Goal: Task Accomplishment & Management: Use online tool/utility

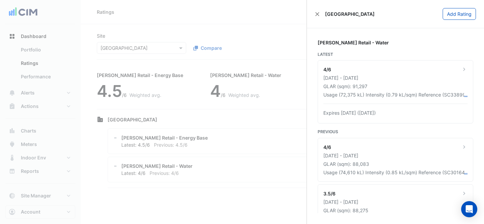
click at [237, 33] on ngb-offcanvas-backdrop at bounding box center [242, 112] width 484 height 224
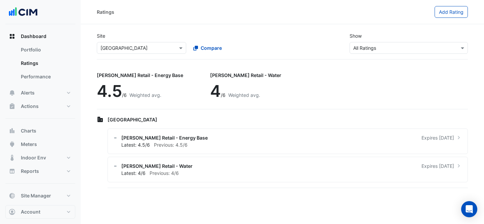
click at [146, 45] on input "text" at bounding box center [135, 48] width 69 height 7
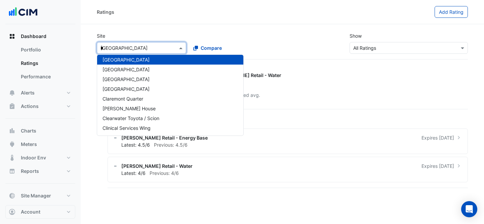
scroll to position [646, 0]
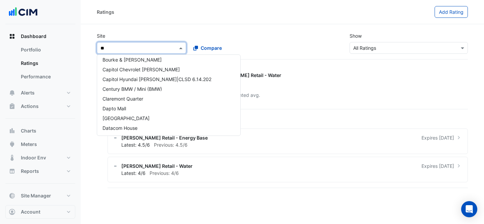
type input "***"
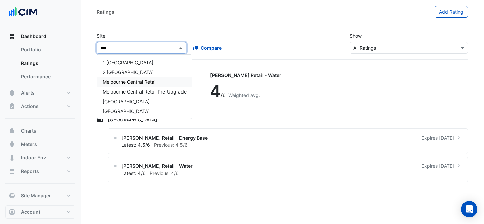
click at [150, 79] on span "Melbourne Central Retail" at bounding box center [130, 82] width 54 height 6
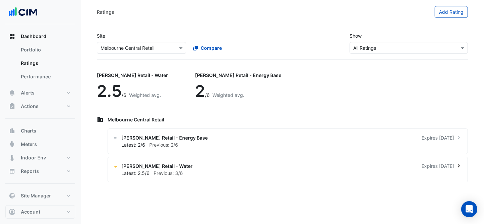
click at [367, 162] on div "[PERSON_NAME] Retail - Water Expires [DATE] Latest: 2.5/6 Previous: 3/6" at bounding box center [288, 170] width 361 height 26
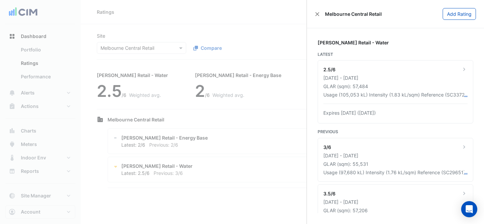
click at [239, 32] on ngb-offcanvas-backdrop at bounding box center [242, 112] width 484 height 224
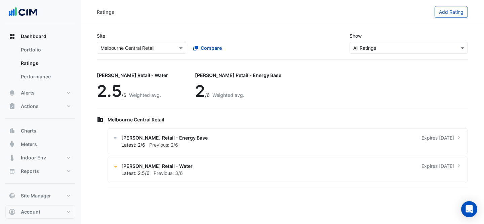
click at [145, 50] on input "text" at bounding box center [135, 48] width 69 height 7
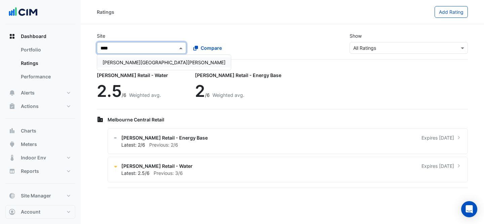
type input "*****"
click at [145, 62] on span "[PERSON_NAME][GEOGRAPHIC_DATA][PERSON_NAME]" at bounding box center [164, 63] width 123 height 6
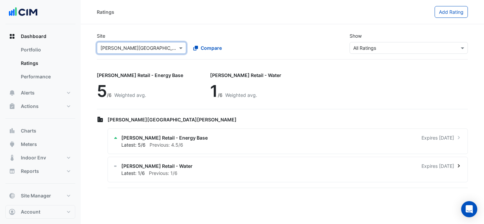
click at [341, 172] on div "Latest: 1/6 Previous: 1/6" at bounding box center [291, 172] width 341 height 7
drag, startPoint x: 294, startPoint y: 76, endPoint x: 479, endPoint y: 92, distance: 186.0
click at [297, 76] on ngb-offcanvas-backdrop at bounding box center [242, 112] width 484 height 224
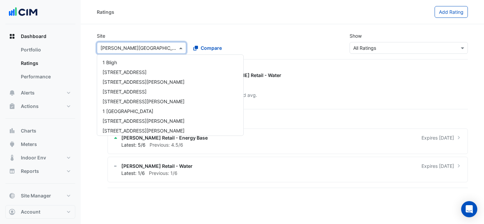
click at [145, 53] on div "× [PERSON_NAME][GEOGRAPHIC_DATA][PERSON_NAME]" at bounding box center [141, 48] width 89 height 12
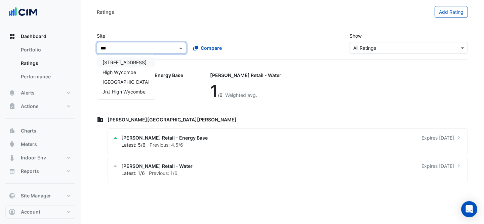
type input "****"
click at [150, 82] on span "[GEOGRAPHIC_DATA]" at bounding box center [126, 82] width 47 height 6
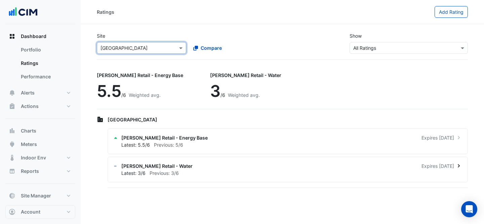
click at [249, 171] on div "Latest: 3/6 Previous: 3/6" at bounding box center [291, 172] width 341 height 7
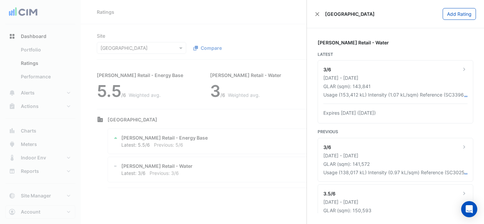
click at [237, 28] on ngb-offcanvas-backdrop at bounding box center [242, 112] width 484 height 224
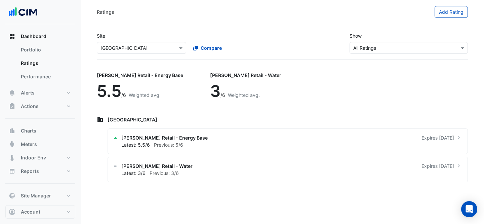
click at [144, 49] on input "text" at bounding box center [135, 48] width 69 height 7
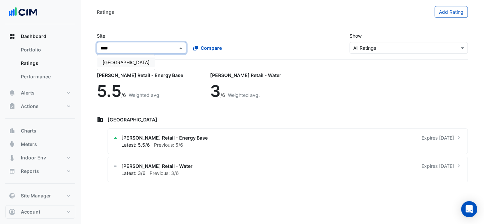
type input "*****"
click at [142, 58] on div "[GEOGRAPHIC_DATA]" at bounding box center [126, 63] width 58 height 10
click at [267, 175] on div "Latest: 3/6 Previous: 3/6" at bounding box center [291, 172] width 341 height 7
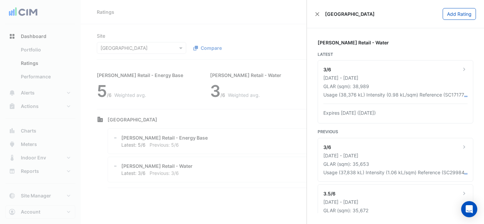
click at [152, 50] on ngb-offcanvas-backdrop at bounding box center [242, 112] width 484 height 224
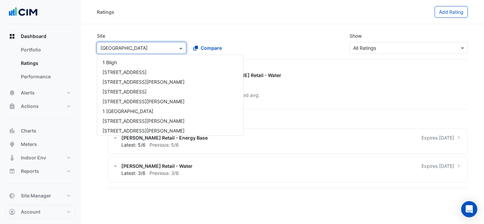
click at [148, 51] on div "× [GEOGRAPHIC_DATA]" at bounding box center [124, 47] width 47 height 7
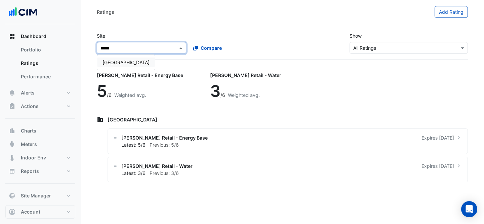
type input "******"
click at [130, 60] on span "[GEOGRAPHIC_DATA]" at bounding box center [126, 63] width 47 height 6
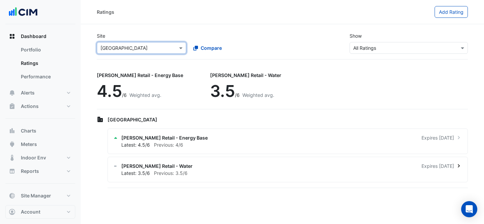
click at [257, 168] on div "[PERSON_NAME] Retail - Water Expires [DATE]" at bounding box center [291, 165] width 341 height 7
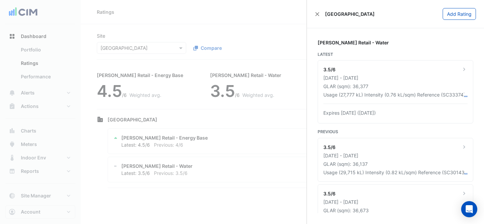
click at [143, 27] on ngb-offcanvas-backdrop at bounding box center [242, 112] width 484 height 224
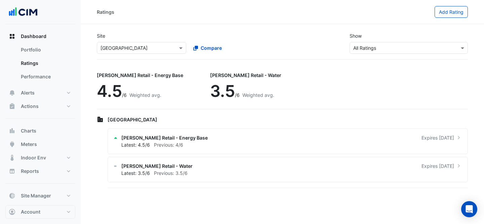
click at [136, 46] on input "text" at bounding box center [135, 48] width 69 height 7
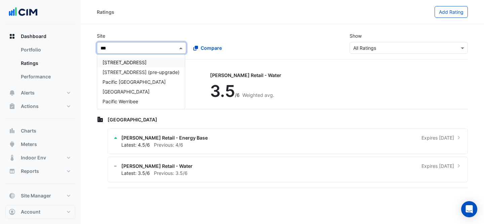
type input "****"
click at [150, 90] on span "[GEOGRAPHIC_DATA]" at bounding box center [126, 92] width 47 height 6
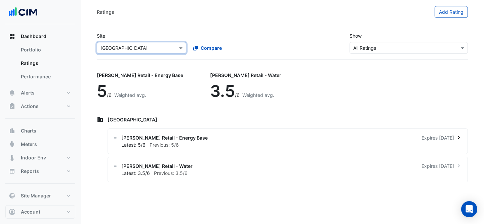
click at [284, 148] on div "Latest: 5/6 Previous: 5/6" at bounding box center [291, 144] width 341 height 7
click at [131, 114] on ngb-offcanvas-backdrop at bounding box center [242, 112] width 484 height 224
click at [223, 163] on div "[PERSON_NAME] Retail - Water Expires [DATE]" at bounding box center [291, 165] width 341 height 7
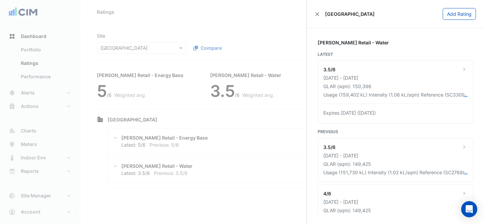
click at [237, 204] on ngb-offcanvas-backdrop at bounding box center [242, 112] width 484 height 224
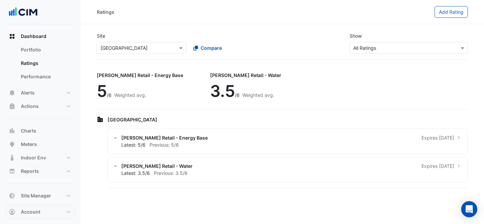
click at [142, 50] on input "text" at bounding box center [135, 48] width 69 height 7
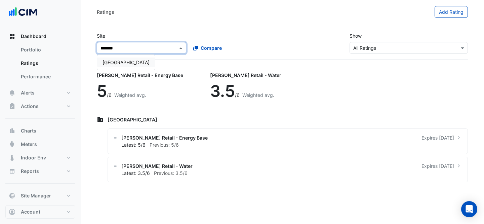
type input "********"
click at [134, 62] on span "[GEOGRAPHIC_DATA]" at bounding box center [126, 63] width 47 height 6
click at [298, 163] on div "[PERSON_NAME] Retail - Water Expires [DATE]" at bounding box center [291, 165] width 341 height 7
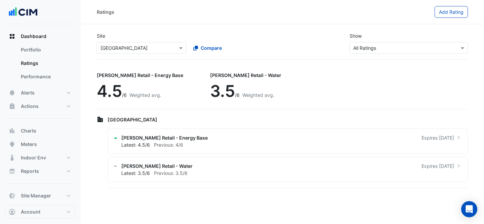
click at [274, 55] on ngb-offcanvas-backdrop at bounding box center [242, 112] width 484 height 224
click at [221, 14] on div "Ratings" at bounding box center [266, 12] width 338 height 12
click at [155, 46] on input "text" at bounding box center [135, 48] width 69 height 7
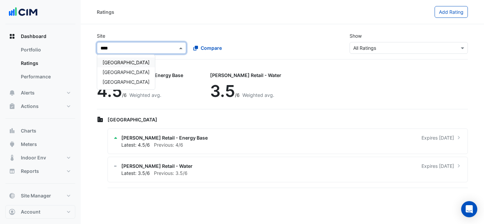
type input "*****"
click at [155, 59] on div "[GEOGRAPHIC_DATA]" at bounding box center [126, 63] width 58 height 10
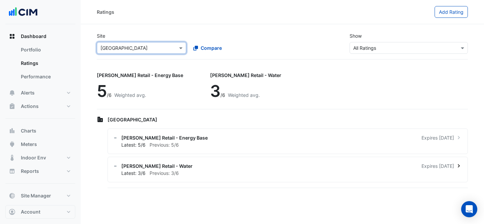
click at [241, 171] on div "Latest: 3/6 Previous: 3/6" at bounding box center [291, 172] width 341 height 7
click at [141, 40] on ngb-offcanvas-backdrop at bounding box center [242, 112] width 484 height 224
drag, startPoint x: 145, startPoint y: 42, endPoint x: 149, endPoint y: 41, distance: 4.3
click at [148, 42] on div "× [GEOGRAPHIC_DATA] Compare" at bounding box center [188, 46] width 184 height 14
type input "****"
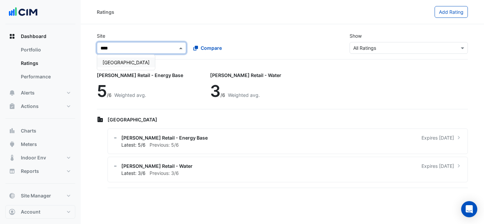
click at [155, 65] on div "[GEOGRAPHIC_DATA]" at bounding box center [126, 63] width 58 height 10
click at [319, 175] on div "Latest: 3/6 Previous: 3/6" at bounding box center [291, 172] width 341 height 7
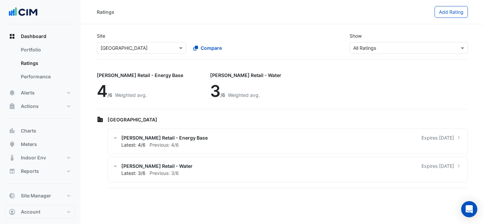
click at [265, 30] on ngb-offcanvas-backdrop at bounding box center [242, 112] width 484 height 224
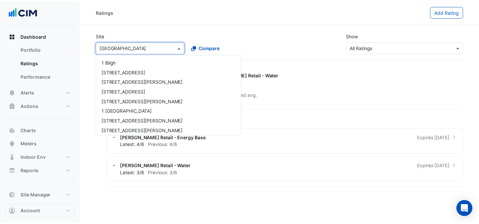
scroll to position [3563, 0]
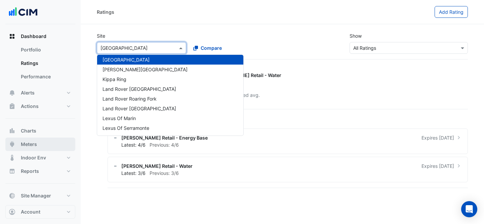
click at [63, 142] on button "Meters" at bounding box center [40, 144] width 70 height 13
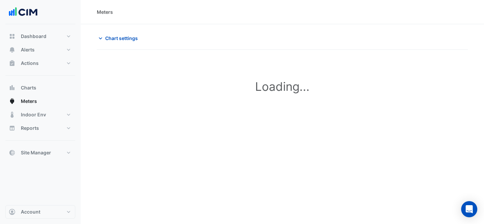
type input "**********"
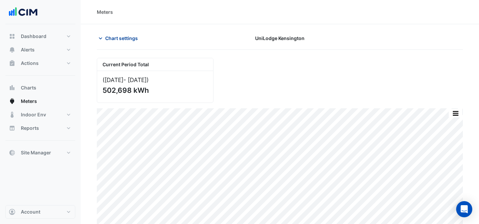
click at [106, 40] on span "Chart settings" at bounding box center [121, 38] width 33 height 7
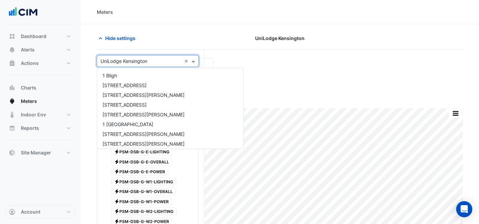
click at [150, 62] on input "text" at bounding box center [141, 61] width 81 height 7
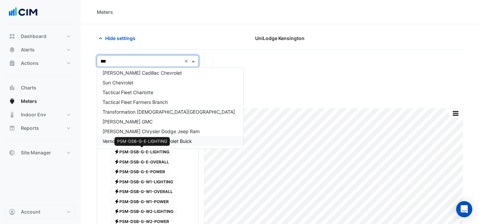
scroll to position [51, 0]
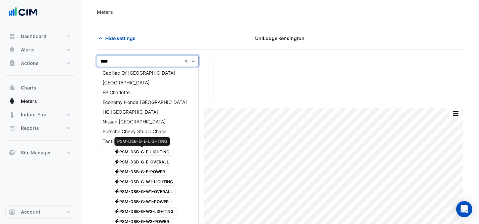
type input "*****"
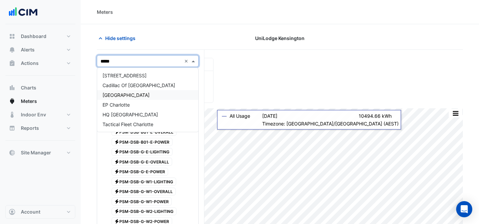
click at [139, 97] on span "[GEOGRAPHIC_DATA]" at bounding box center [126, 95] width 47 height 6
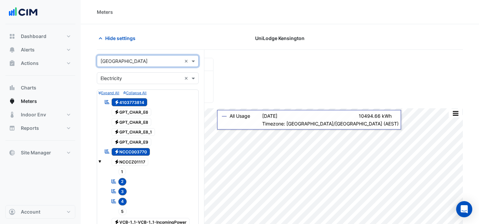
click at [154, 75] on input "text" at bounding box center [141, 78] width 81 height 7
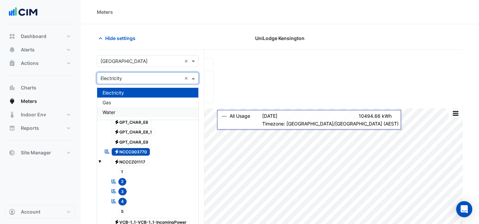
click at [142, 107] on div "Water" at bounding box center [147, 112] width 101 height 10
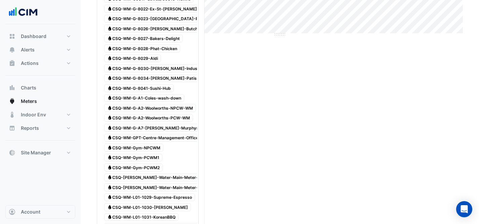
scroll to position [43, 0]
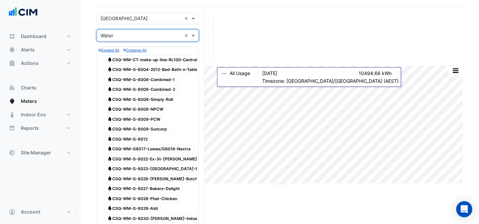
click at [130, 58] on span "Water CSQ-WM-CT-make-up-line-RL100-Central-Plantroom" at bounding box center [163, 59] width 118 height 8
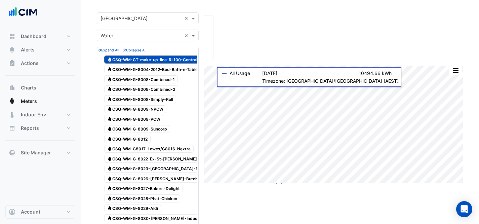
drag, startPoint x: 133, startPoint y: 65, endPoint x: 135, endPoint y: 69, distance: 4.7
click at [133, 65] on div "Water CSQ-WM-G-8004-2012-Bed-Bath-n-Table" at bounding box center [153, 69] width 100 height 9
drag, startPoint x: 136, startPoint y: 71, endPoint x: 137, endPoint y: 75, distance: 4.4
click at [136, 72] on span "Water CSQ-WM-G-8004-2012-Bed-Bath-n-Table" at bounding box center [152, 70] width 97 height 8
click at [137, 76] on span "Water CSQ-WM-G-8008-Combined-1" at bounding box center [141, 79] width 74 height 8
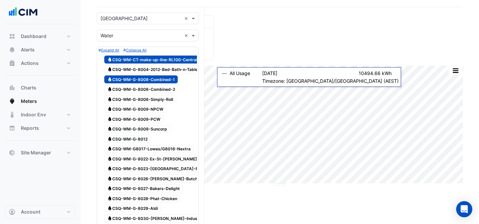
click at [138, 69] on span "Water CSQ-WM-G-8004-2012-Bed-Bath-n-Table" at bounding box center [152, 70] width 97 height 8
click at [148, 88] on span "Water CSQ-WM-G-8008-Combined-2" at bounding box center [141, 89] width 74 height 8
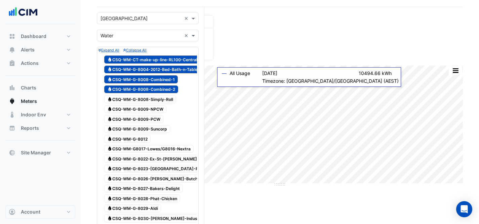
click at [160, 102] on span "Water CSQ-WM-G-8008-Simply-Roll" at bounding box center [140, 99] width 72 height 8
click at [157, 108] on span "Water CSQ-WM-G-8009-NPCW" at bounding box center [135, 109] width 62 height 8
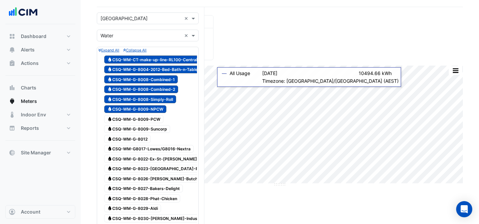
click at [156, 125] on span "Water CSQ-WM-G-8009-Suncorp" at bounding box center [137, 129] width 66 height 8
click at [147, 123] on div "Water CSQ-WM-G-8009-PCW" at bounding box center [134, 118] width 63 height 9
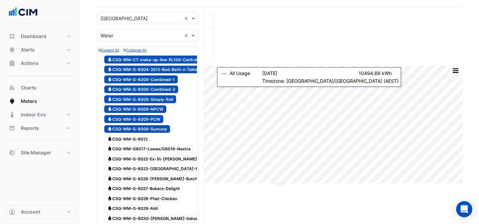
click at [146, 137] on span "Water CSQ-WM-G-8012" at bounding box center [127, 139] width 46 height 8
click at [148, 148] on span "Water CSQ-WM-G8017-Lowes/G8016-Nextra" at bounding box center [148, 149] width 89 height 8
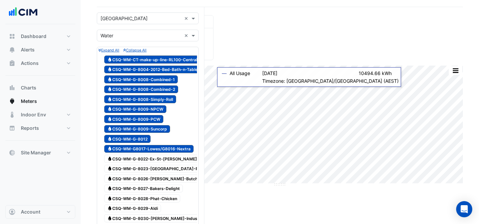
click at [150, 158] on span "Water CSQ-WM-G-8022-Ex-St-[PERSON_NAME]" at bounding box center [152, 159] width 96 height 8
click at [154, 168] on span "Water CSQ-WM-G-8023-[GEOGRAPHIC_DATA]-Permanent-[GEOGRAPHIC_DATA]-[GEOGRAPHIC_D…" at bounding box center [207, 169] width 207 height 8
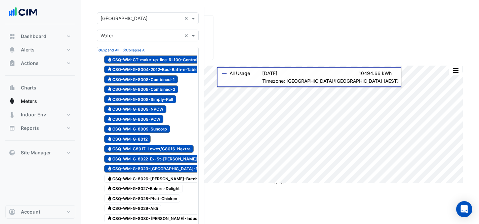
click at [157, 179] on span "Water CSQ-WM-G-8026-[PERSON_NAME]-Butchers" at bounding box center [155, 179] width 103 height 8
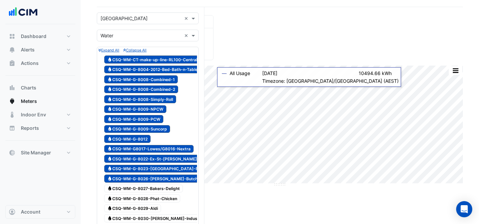
drag, startPoint x: 158, startPoint y: 185, endPoint x: 159, endPoint y: 194, distance: 8.4
click at [158, 185] on span "Water CSQ-WM-G-8027-Bakers-Delight" at bounding box center [143, 189] width 79 height 8
click at [159, 196] on span "Water CSQ-WM-G-8028-Phat-Chicken" at bounding box center [142, 198] width 76 height 8
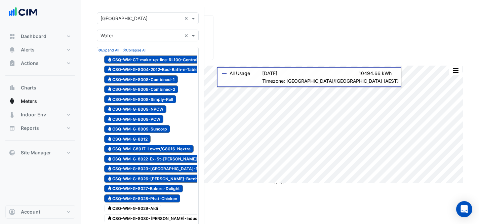
click at [157, 203] on div at bounding box center [148, 203] width 99 height 1
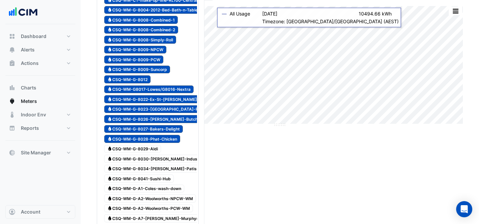
scroll to position [108, 0]
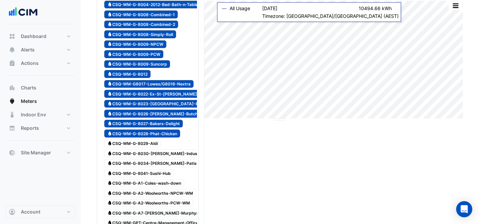
click at [128, 142] on span "Water CSQ-WM-G-8029-Aldi" at bounding box center [132, 144] width 57 height 8
click at [146, 152] on span "Water CSQ-WM-G-8030-[PERSON_NAME]-Industries" at bounding box center [156, 153] width 105 height 8
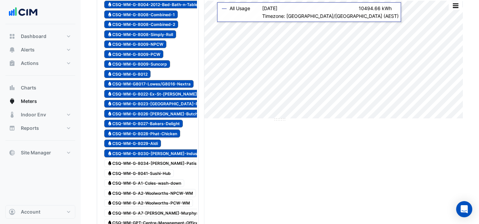
drag, startPoint x: 160, startPoint y: 162, endPoint x: 160, endPoint y: 169, distance: 6.8
click at [160, 163] on span "Water CSQ-WM-G-8034-[PERSON_NAME]-Patisserie" at bounding box center [156, 163] width 105 height 8
click at [161, 171] on span "Water CSQ-WM-G-8041-Sushi-Hub" at bounding box center [139, 173] width 70 height 8
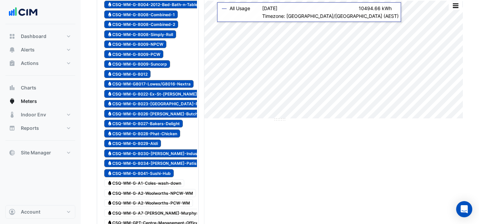
click at [165, 181] on span "Water CSQ-WM-G-A1-Coles-wash-down" at bounding box center [144, 183] width 80 height 8
click at [171, 191] on span "Water CSQ-WM-G-A2-Woolworths-NPCW-WM" at bounding box center [150, 193] width 92 height 8
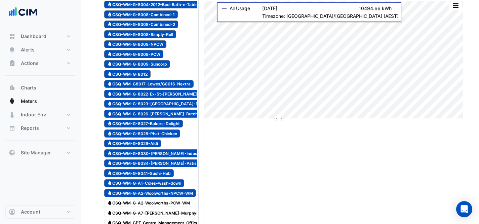
click at [171, 200] on span "Water CSQ-WM-G-A2-Woolworths-PCW-WM" at bounding box center [148, 203] width 89 height 8
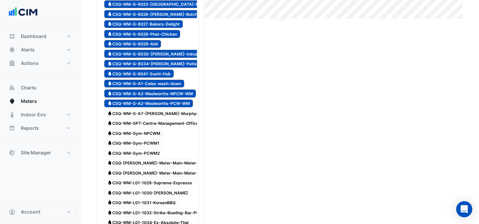
scroll to position [212, 0]
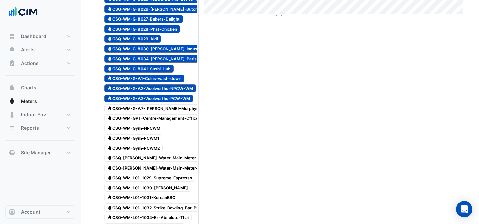
click at [167, 105] on span "Water CSQ-WM-G-A7-[PERSON_NAME]-Murphys-PCWM" at bounding box center [160, 108] width 113 height 8
click at [173, 114] on span "Water CSQ-WM-GPT-Centre-Management-Office" at bounding box center [152, 118] width 97 height 8
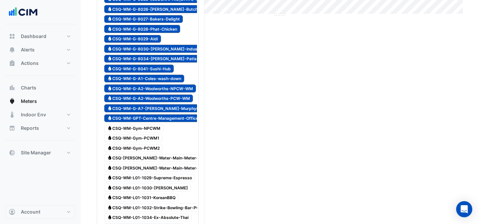
click at [158, 127] on span "Water CSQ-WM-Gym-NPCWM" at bounding box center [133, 128] width 59 height 8
click at [155, 135] on span "Water CSQ-WM-Gym-PCWM1" at bounding box center [133, 138] width 58 height 8
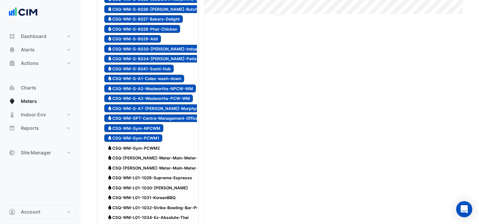
click at [151, 150] on span "Water CSQ-WM-Gym-PCWM2" at bounding box center [133, 148] width 59 height 8
click at [162, 161] on span "Water CSQ-[PERSON_NAME]-Water-Main-Meter-Combination-Meter-High-Flow" at bounding box center [183, 158] width 158 height 8
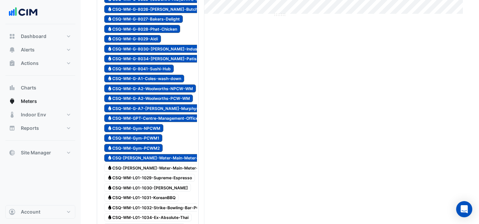
click at [167, 171] on span "Water CSQ-[PERSON_NAME]-Water-Main-Meter-Combination-Meter-Low-Flow" at bounding box center [182, 168] width 157 height 8
click at [154, 179] on span "Water CSQ-WM-L01-1029-Supreme-Espresso" at bounding box center [149, 178] width 91 height 8
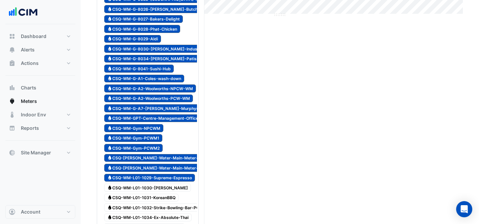
click at [159, 186] on span "Water CSQ-WM-L01-1030-[PERSON_NAME]" at bounding box center [147, 188] width 87 height 8
click at [161, 201] on span "Water CSQ-WM-L01-1031-KoreanBBQ" at bounding box center [141, 198] width 74 height 8
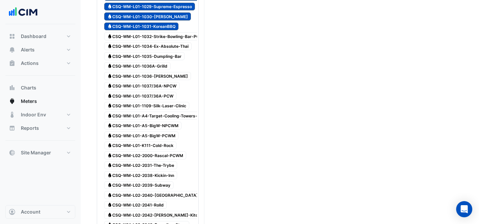
scroll to position [397, 0]
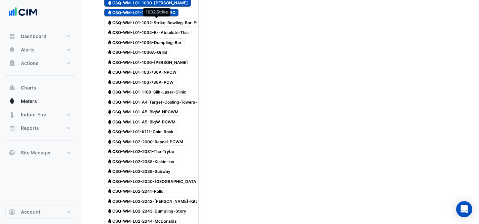
click at [162, 21] on span "Water CSQ-WM-L01-1032-Strike-Bowling-Bar-PCWM" at bounding box center [157, 22] width 106 height 8
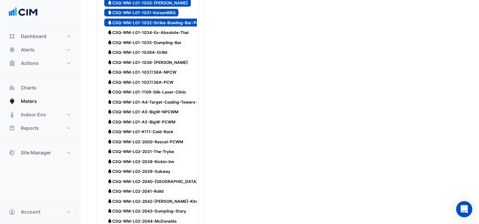
click at [168, 31] on span "Water CSQ-WM-L01-1034-Ex-Absolute-Thai" at bounding box center [147, 33] width 87 height 8
click at [161, 41] on span "Water CSQ-WM-L01-1035-Dumpling-Bar" at bounding box center [144, 42] width 80 height 8
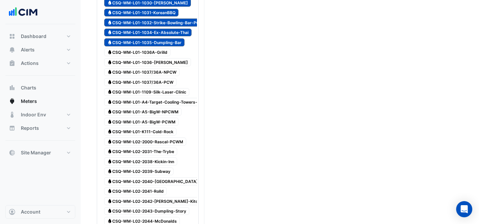
click at [162, 50] on span "Water CSQ-WM-L01-1036A-Grilld" at bounding box center [137, 52] width 66 height 8
click at [171, 68] on span "Water CSQ-WM-L01-1037/36A-NPCW" at bounding box center [141, 72] width 75 height 8
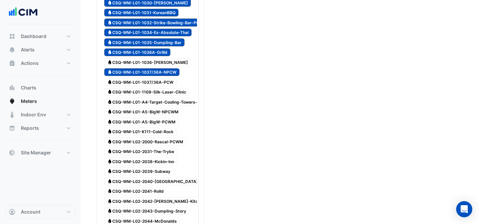
click at [159, 64] on span "Water CSQ-WM-L01-1036-[PERSON_NAME]" at bounding box center [147, 62] width 87 height 8
click at [174, 80] on span "Water CSQ-WM-L01-1037/36A-PCW" at bounding box center [140, 82] width 72 height 8
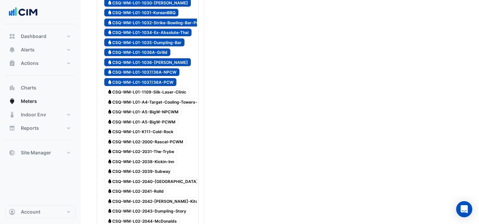
click at [178, 90] on span "Water CSQ-WM-L01-1109-Silk-Laser-Clinic" at bounding box center [146, 92] width 85 height 8
click at [183, 102] on span "Water CSQ-WM-L01-A4-Target-Cooling-Towers-Make-Up-Water" at bounding box center [168, 102] width 128 height 8
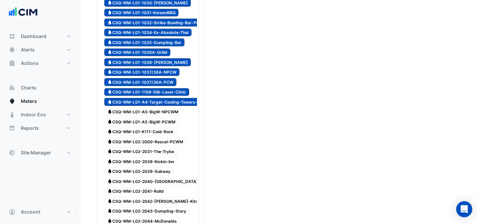
click at [175, 109] on span "Water CSQ-WM-L01-A5-BigW-NPCWM" at bounding box center [142, 112] width 77 height 8
click at [169, 121] on span "Water CSQ-WM-L01-A5-BigW-PCWM" at bounding box center [141, 122] width 74 height 8
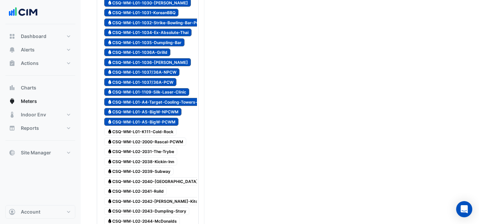
click at [170, 131] on span "Water CSQ-WM-L01-K111-Cold-Rock" at bounding box center [140, 132] width 72 height 8
click at [174, 138] on span "Water CSQ-WM-L02-2000-Rascal-PCWM" at bounding box center [145, 142] width 82 height 8
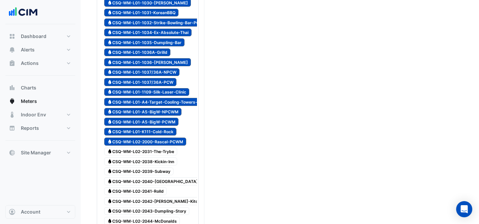
click at [160, 152] on span "Water CSQ-WM-L02-2031-The-Trybe" at bounding box center [140, 152] width 73 height 8
click at [164, 163] on span "Water CSQ-WM-L02-2038-Kickin-Inn" at bounding box center [140, 161] width 73 height 8
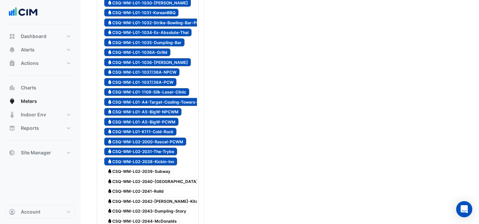
click at [151, 174] on span "Water CSQ-WM-L02-2039-Subway" at bounding box center [138, 171] width 69 height 8
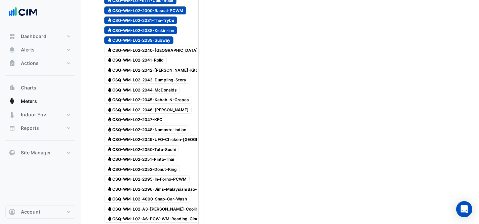
scroll to position [494, 0]
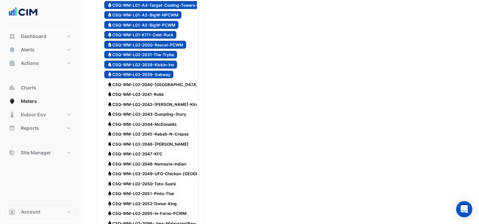
click at [160, 85] on span "Water CSQ-WM-L02-2040-[GEOGRAPHIC_DATA]" at bounding box center [152, 84] width 97 height 8
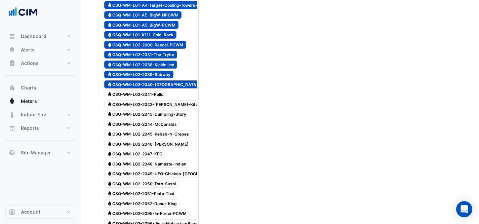
click at [159, 100] on div "Water CSQ-WM-L02-2042-Lees-Kitchen" at bounding box center [156, 104] width 107 height 9
click at [155, 95] on span "Water CSQ-WM-L02-2041-Rolld" at bounding box center [135, 94] width 63 height 8
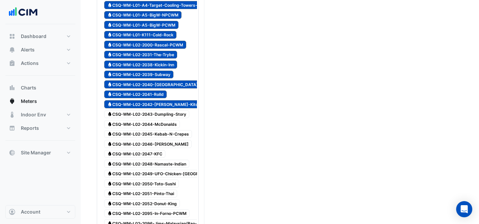
click at [162, 111] on span "Water CSQ-WM-L02-2043-Dumpling-Story" at bounding box center [146, 114] width 85 height 8
click at [162, 120] on div "Water CSQ-WM-L02-2044-McDonalds" at bounding box center [142, 123] width 79 height 9
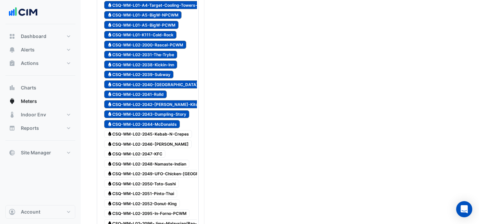
click at [167, 129] on div at bounding box center [148, 129] width 99 height 1
click at [162, 133] on span "Water CSQ-WM-L02-2045-Kebab-N-Crepes" at bounding box center [148, 134] width 88 height 8
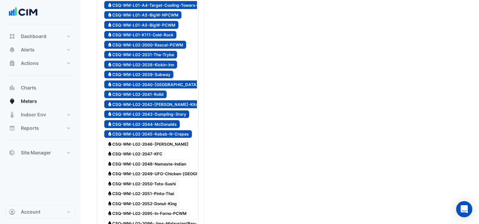
click at [162, 139] on div "Water CSQ-WM-L02-2046-[PERSON_NAME]" at bounding box center [148, 143] width 91 height 9
click at [160, 153] on span "Water CSQ-WM-L02-2047-KFC" at bounding box center [134, 154] width 61 height 8
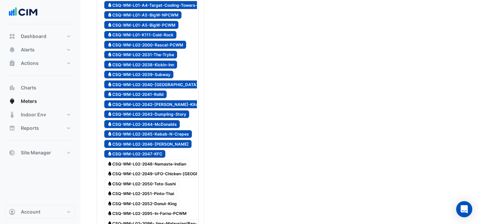
click at [176, 165] on span "Water CSQ-WM-L02-2048-Namaste-Indian" at bounding box center [146, 164] width 85 height 8
click at [179, 173] on span "Water CSQ-WM-L02-2049-UFO-Chicken-[GEOGRAPHIC_DATA]-Bowl" at bounding box center [172, 174] width 137 height 8
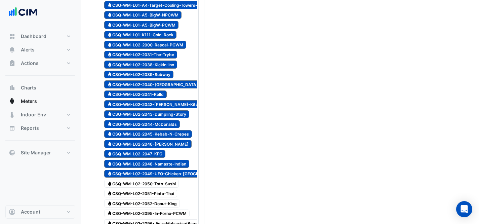
click at [170, 183] on span "Water CSQ-WM-L02-2050-Toto-Sushi" at bounding box center [141, 184] width 75 height 8
click at [172, 192] on span "Water CSQ-WM-L02-2051-Pinto-Thai" at bounding box center [140, 194] width 73 height 8
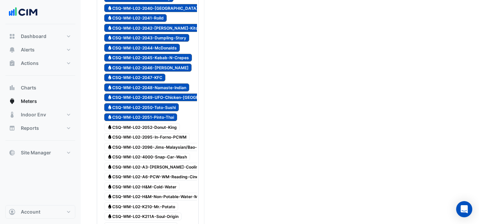
scroll to position [577, 0]
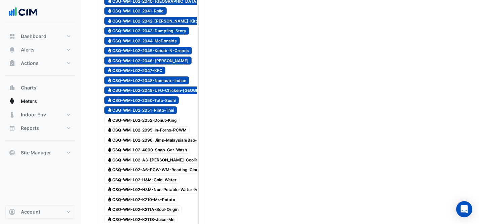
click at [164, 121] on span "Water CSQ-WM-L02-2052-Donut-King" at bounding box center [142, 120] width 76 height 8
click at [169, 131] on span "Water CSQ-WM-L02-2095-In-Forno-PCWM" at bounding box center [146, 130] width 85 height 8
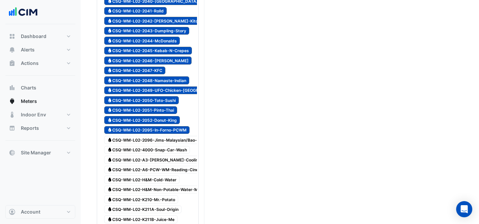
click at [176, 139] on span "Water CSQ-WM-L02-2096-Jims-Malaysian/Bao-Brothers-PCWM" at bounding box center [168, 140] width 128 height 8
click at [176, 150] on span "Water CSQ-WM-L02-4000-Snap-Car-Wash" at bounding box center [147, 150] width 86 height 8
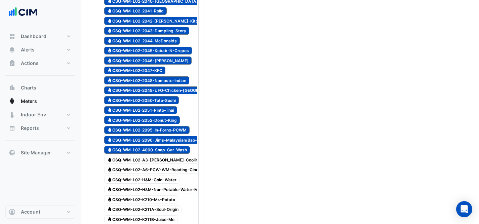
click at [177, 159] on span "Water CSQ-WM-L02-A3-[PERSON_NAME]-Cooling-Towers-Make-Up" at bounding box center [172, 160] width 136 height 8
click at [181, 177] on div "Water CSQ-WM-L02-H&M-Cold-Water" at bounding box center [148, 179] width 99 height 9
click at [165, 173] on span "Water CSQ-WM-L02-A6-PCW-WM-Reading-Cinemas" at bounding box center [157, 170] width 106 height 8
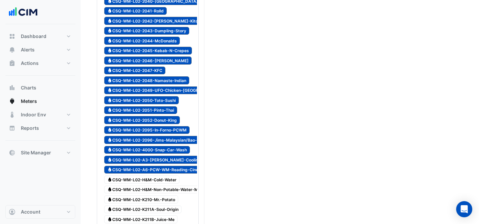
click at [164, 178] on span "Water CSQ-WM-L02-H&M-Cold-Water" at bounding box center [141, 180] width 75 height 8
click at [167, 186] on span "Water CSQ-WM-L02-H&M-Non-Potable-Water-Meter" at bounding box center [156, 190] width 105 height 8
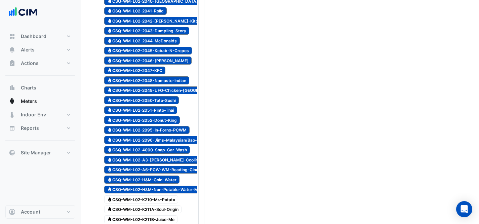
click at [164, 196] on span "Water CSQ-WM-L02-K210-Mr.-Potato" at bounding box center [141, 199] width 74 height 8
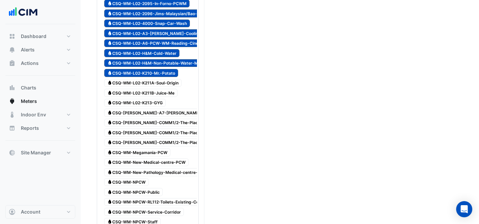
scroll to position [712, 0]
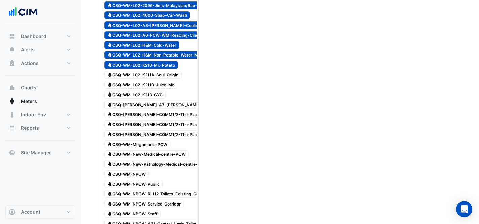
click at [156, 76] on span "Water CSQ-WM-L02-K211A-Soul-Origin" at bounding box center [142, 75] width 77 height 8
click at [164, 85] on span "Water CSQ-WM-L02-K211B-Juice-Me" at bounding box center [140, 85] width 73 height 8
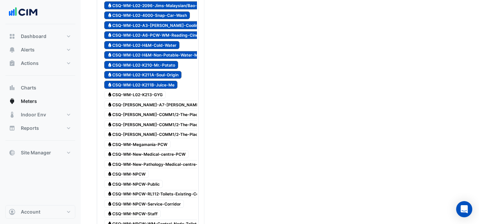
click at [152, 95] on span "Water CSQ-WM-L02-K213-GYG" at bounding box center [135, 95] width 62 height 8
click at [162, 108] on span "Water CSQ-[PERSON_NAME]-A7-[PERSON_NAME]-Murphys-2" at bounding box center [165, 105] width 123 height 8
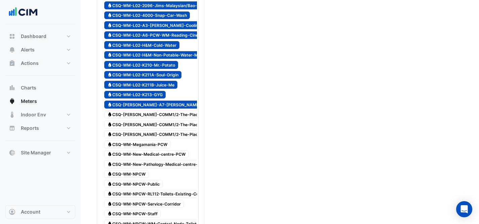
click at [168, 114] on span "Water CSQ-[PERSON_NAME]-COMM1/2-The-Place-CWM1" at bounding box center [161, 115] width 114 height 8
click at [168, 123] on span "Water CSQ-[PERSON_NAME]-COMM1/2-The-Place-CWM2" at bounding box center [161, 124] width 114 height 8
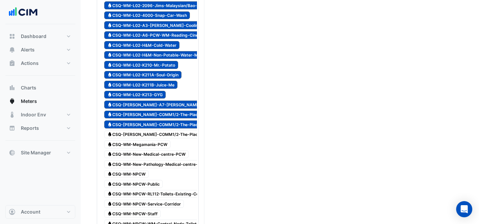
drag, startPoint x: 169, startPoint y: 130, endPoint x: 162, endPoint y: 140, distance: 12.0
click at [169, 133] on span "Water CSQ-[PERSON_NAME]-COMM1/2-The-Place-NPCWM1" at bounding box center [164, 134] width 120 height 8
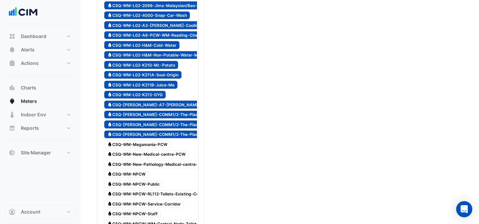
drag, startPoint x: 156, startPoint y: 142, endPoint x: 156, endPoint y: 147, distance: 4.7
click at [155, 143] on span "Water CSQ-WM-Megamania-PCW" at bounding box center [137, 144] width 66 height 8
click at [164, 151] on span "Water CSQ-WM-New-Medical-centre-PCW" at bounding box center [146, 154] width 84 height 8
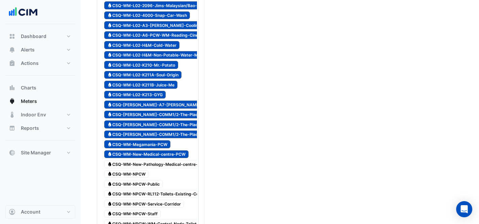
drag, startPoint x: 158, startPoint y: 164, endPoint x: 153, endPoint y: 168, distance: 6.5
click at [157, 164] on span "Water CSQ-WM-New-Pathology-Medical-centre-PCW" at bounding box center [157, 164] width 106 height 8
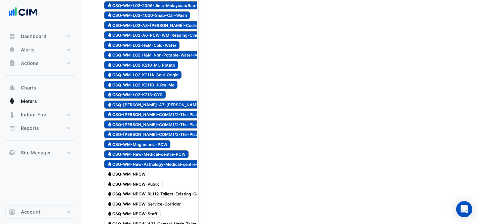
click at [140, 177] on span "Water CSQ-WM-NPCW" at bounding box center [126, 174] width 44 height 8
click at [146, 182] on span "Water CSQ-WM-NPCW-Public" at bounding box center [133, 184] width 59 height 8
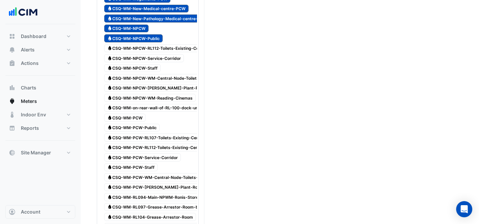
scroll to position [879, 0]
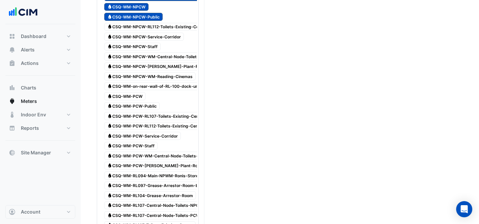
click at [175, 28] on span "Water CSQ-WM-NPCW-RL112-Toilets-Existing-Centre" at bounding box center [157, 27] width 106 height 8
click at [176, 35] on span "Water CSQ-WM-NPCW-Service-Corridor" at bounding box center [144, 37] width 80 height 8
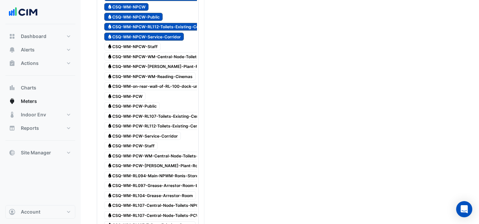
click at [144, 47] on span "Water CSQ-WM-NPCW-Staff" at bounding box center [132, 47] width 56 height 8
click at [156, 54] on span "Water CSQ-WM-NPCW-WM-Central-Node-Toilets-RL112" at bounding box center [159, 56] width 111 height 8
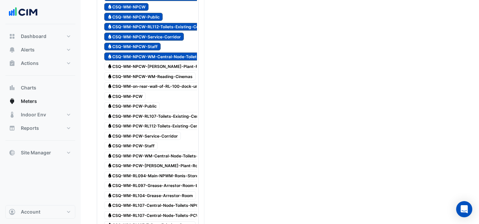
click at [157, 66] on span "Water CSQ-WM-NPCW-[PERSON_NAME]-Plant-Room" at bounding box center [157, 67] width 106 height 8
click at [155, 78] on span "Water CSQ-WM-NPCW-WM-Reading-Cinemas" at bounding box center [149, 76] width 91 height 8
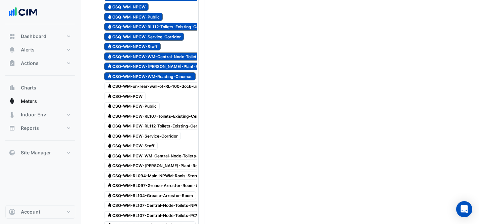
click at [159, 89] on span "Water CSQ-WM-on-rear-wall-of-RL-100-dock-under-water-heater" at bounding box center [170, 86] width 132 height 8
click at [133, 99] on span "Water CSQ-WM-PCW" at bounding box center [124, 96] width 41 height 8
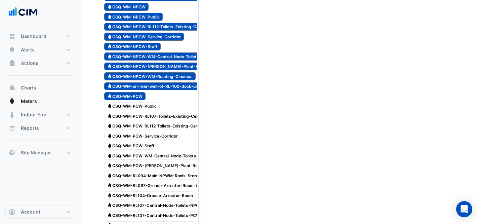
click at [143, 109] on span "Water CSQ-WM-PCW-Public" at bounding box center [131, 106] width 55 height 8
click at [144, 117] on span "Water CSQ-WM-PCW-RL107-Toilets-Existing-Centre" at bounding box center [155, 116] width 103 height 8
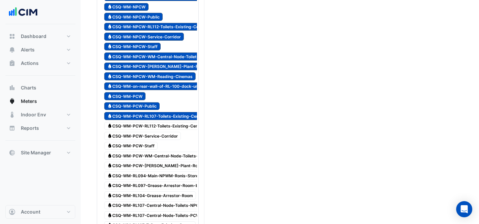
drag, startPoint x: 162, startPoint y: 129, endPoint x: 155, endPoint y: 131, distance: 6.8
click at [162, 129] on span "Water CSQ-WM-PCW-RL112-Toilets-Existing-Centre" at bounding box center [155, 126] width 103 height 8
click at [139, 132] on div "Water CSQ-WM-PCW-Service-Corridor" at bounding box center [143, 135] width 80 height 9
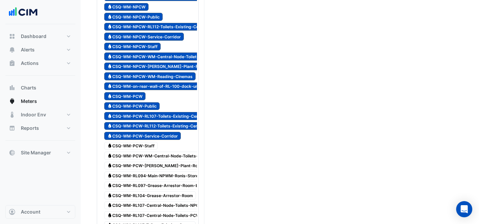
click at [141, 140] on div "Water CSQ-WM-PCW-Service-Corridor" at bounding box center [148, 136] width 99 height 10
click at [154, 146] on span "Water CSQ-WM-PCW-Staff" at bounding box center [130, 146] width 53 height 8
click at [158, 151] on div "Water CSQ-WM-PCW-WM-Central-Node-Toilets-RL112" at bounding box center [158, 155] width 111 height 9
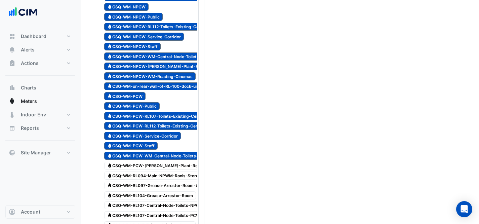
scroll to position [893, 0]
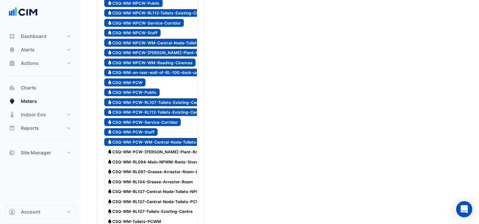
click at [159, 153] on span "Water CSQ-WM-PCW-[PERSON_NAME]-Plant-Room" at bounding box center [155, 152] width 103 height 8
click at [164, 160] on span "Water CSQ-WM-RL094-Main-NPWM-Ronis-Storeroom" at bounding box center [157, 162] width 107 height 8
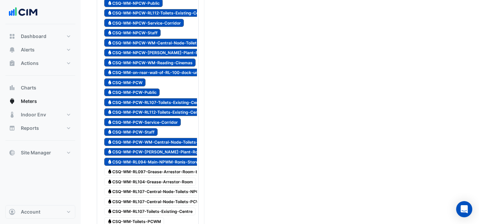
click at [174, 169] on span "Water CSQ-WM-RL097-Grease-Arrestor-Room-behind-Gym" at bounding box center [163, 172] width 119 height 8
click at [179, 179] on span "Water CSQ-WM-RL104-Grease-Arrestor-Room" at bounding box center [150, 182] width 92 height 8
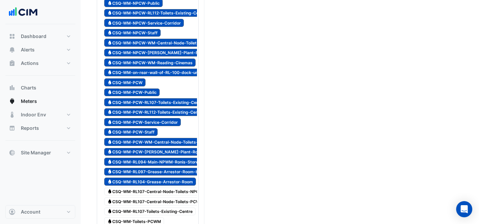
click at [184, 189] on span "Water CSQ-WM-RL107-Central-Node-Toilets-NPCWM" at bounding box center [157, 192] width 106 height 8
click at [190, 202] on span "Water CSQ-WM-RL107-Central-Node-Toilets-PCWM" at bounding box center [155, 201] width 103 height 8
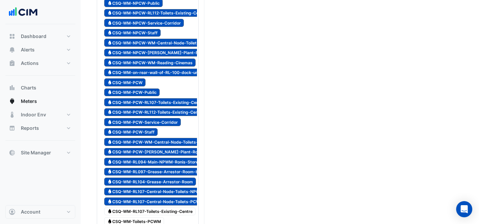
click at [190, 210] on span "Water CSQ-WM-RL107-Toilets-Existing-Centre" at bounding box center [149, 212] width 91 height 8
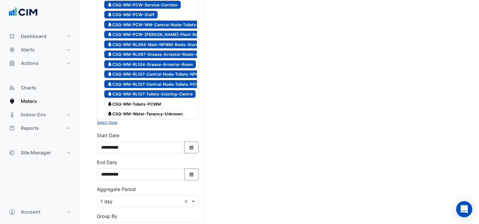
scroll to position [1090, 0]
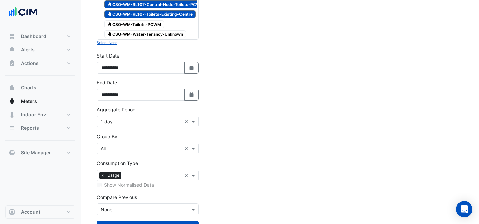
click at [150, 27] on span "Water CSQ-WM-Toilets-PCWM" at bounding box center [134, 24] width 60 height 8
click at [152, 30] on div "Water CSQ-WM-Water-Tenancy-Unknown" at bounding box center [145, 34] width 85 height 9
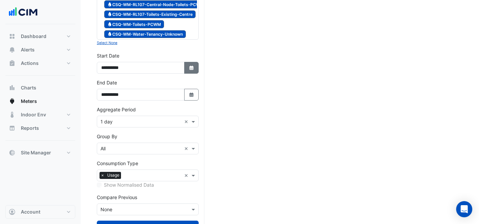
click at [194, 70] on icon "Select Date" at bounding box center [192, 68] width 6 height 5
select select "*"
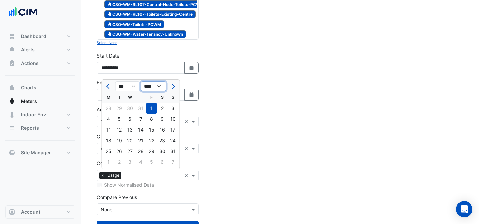
click at [155, 85] on select "**** **** **** **** **** **** **** **** **** **** ****" at bounding box center [154, 86] width 26 height 10
select select "****"
click at [110, 105] on div "1" at bounding box center [108, 108] width 11 height 11
type input "**********"
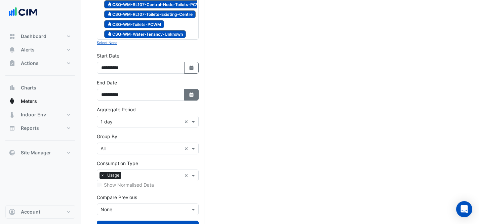
click at [190, 97] on icon "button" at bounding box center [191, 94] width 4 height 4
select select "*"
select select "****"
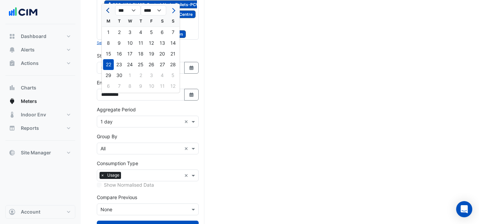
click at [109, 12] on button "Previous month" at bounding box center [109, 10] width 8 height 11
select select "*"
click at [171, 76] on div "31" at bounding box center [173, 75] width 11 height 11
type input "**********"
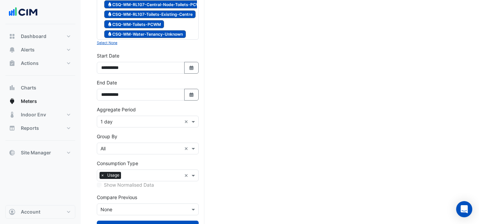
click at [130, 125] on input "text" at bounding box center [141, 121] width 81 height 7
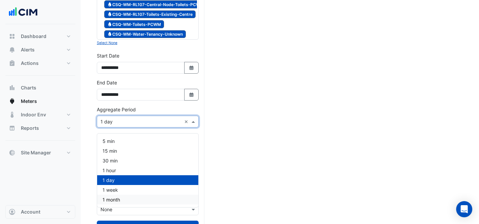
click at [148, 203] on div "1 month" at bounding box center [147, 200] width 101 height 10
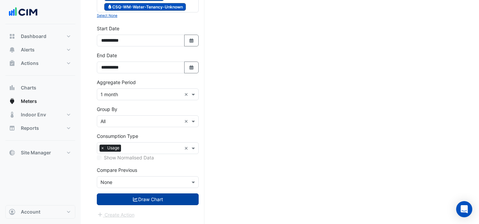
click at [134, 200] on icon "submit" at bounding box center [136, 199] width 6 height 5
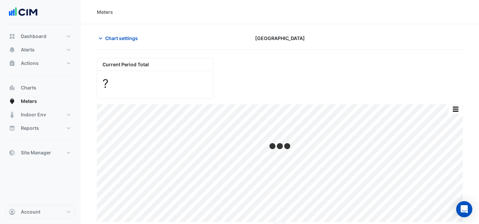
click at [128, 24] on section "Chart settings [GEOGRAPHIC_DATA] Current Period Total ? Print Save as JPEG Save…" at bounding box center [280, 124] width 399 height 201
click at [128, 40] on span "Chart settings" at bounding box center [121, 38] width 33 height 7
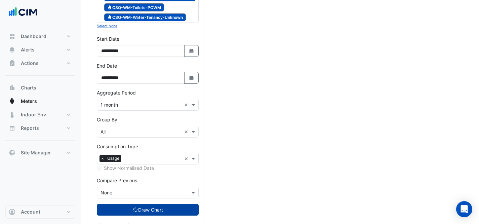
scroll to position [1122, 0]
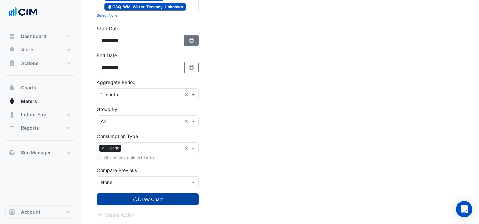
click at [189, 42] on icon "Select Date" at bounding box center [192, 40] width 6 height 5
select select "*"
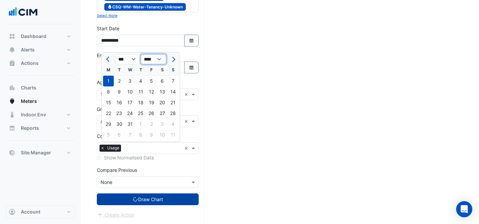
click at [152, 54] on select "**** **** **** **** **** **** **** **** **** **** **** **** **** ****" at bounding box center [154, 59] width 26 height 10
select select "****"
click at [140, 76] on div "1" at bounding box center [141, 81] width 11 height 11
type input "**********"
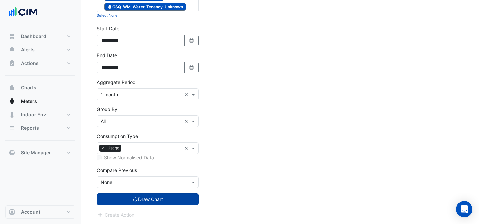
click at [145, 199] on button "Draw Chart" at bounding box center [148, 199] width 102 height 12
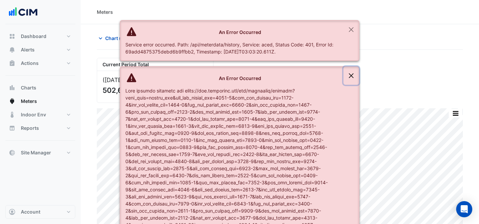
click at [349, 77] on button "Close" at bounding box center [351, 76] width 15 height 18
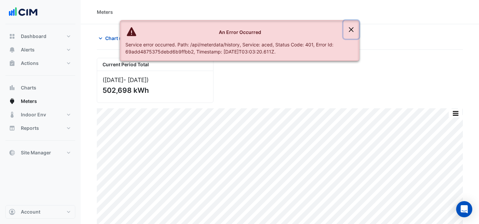
click at [354, 26] on button "Close" at bounding box center [351, 30] width 15 height 18
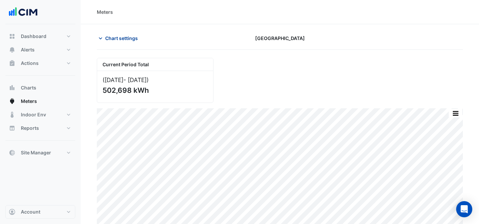
click at [120, 35] on span "Chart settings" at bounding box center [121, 38] width 33 height 7
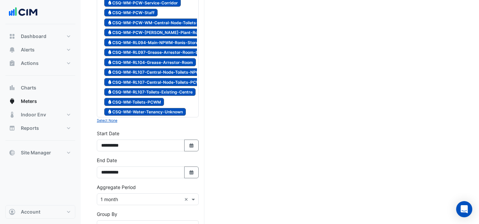
scroll to position [1023, 0]
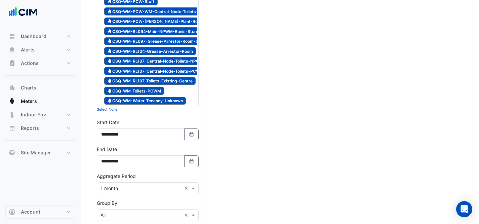
click at [168, 135] on div "**********" at bounding box center [148, 130] width 102 height 22
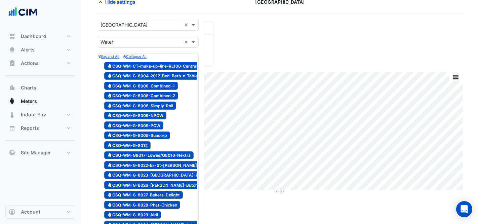
scroll to position [0, 0]
